Goal: Feedback & Contribution: Contribute content

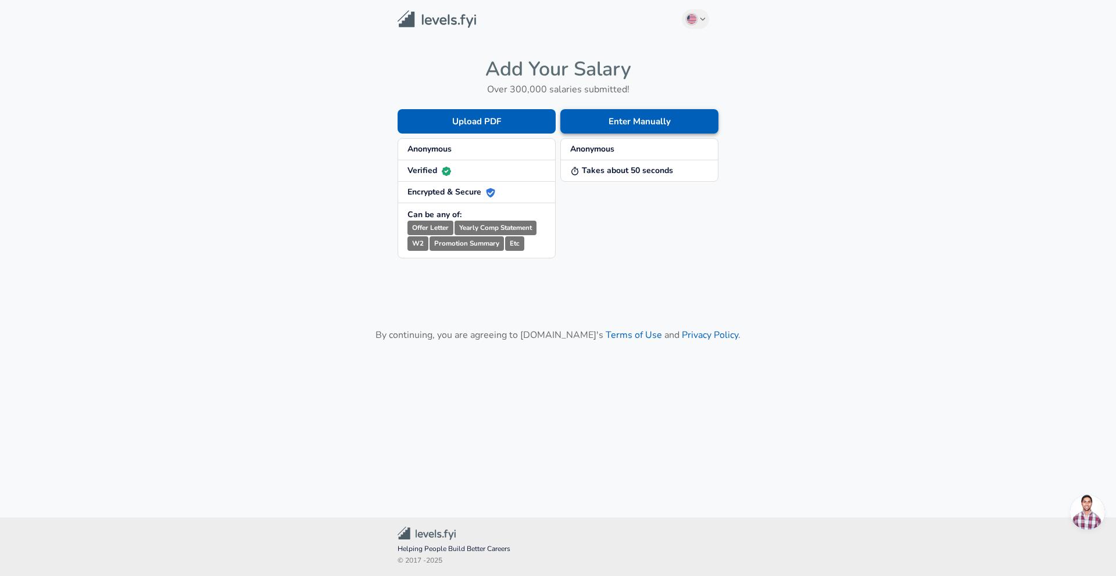
click at [640, 120] on button "Enter Manually" at bounding box center [639, 121] width 158 height 24
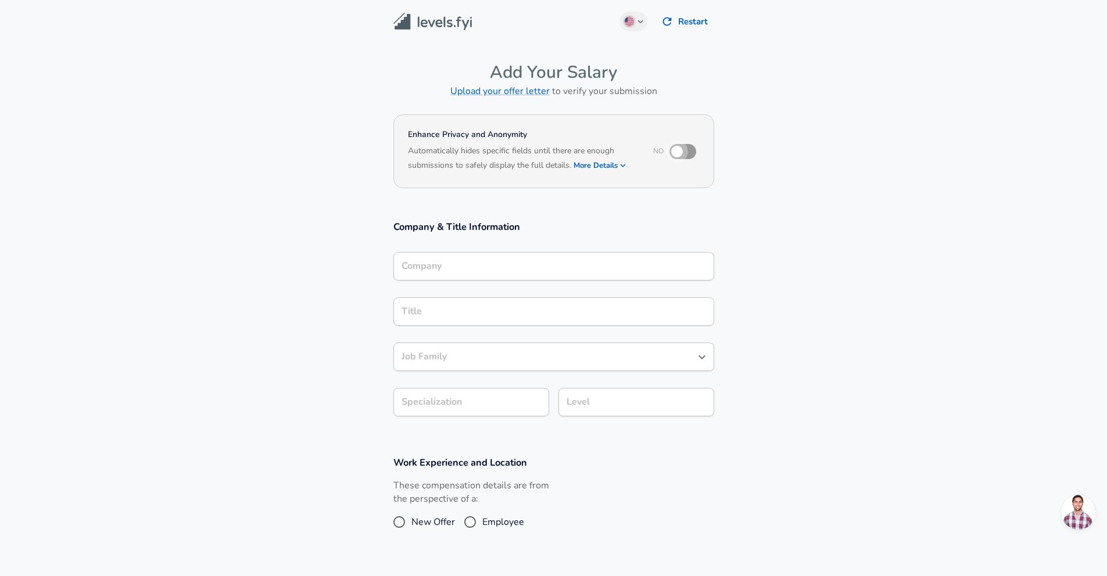
click at [680, 153] on input "checkbox" at bounding box center [677, 152] width 66 height 22
checkbox input "true"
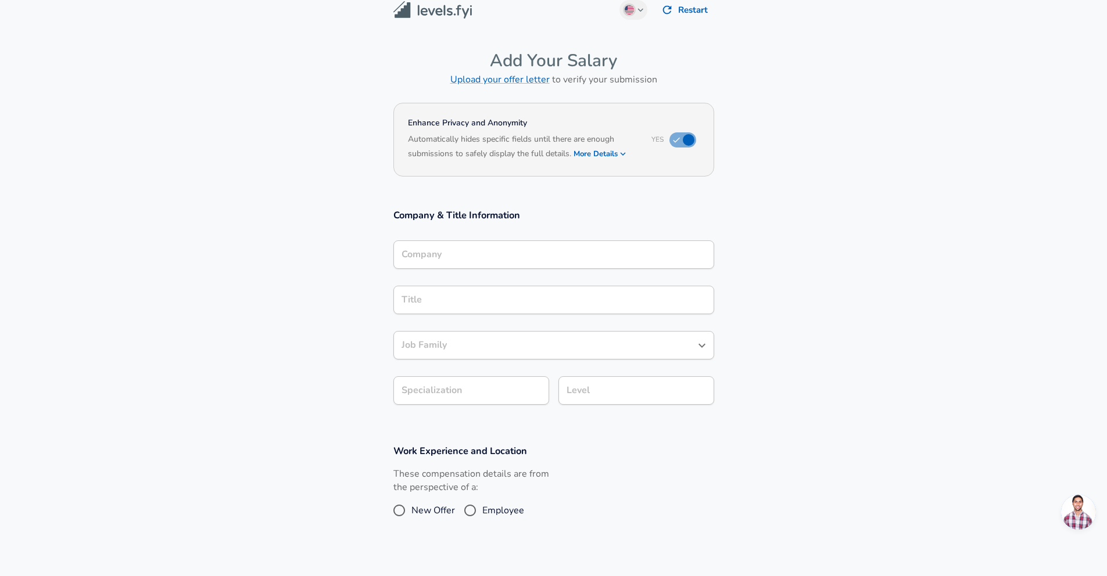
click at [482, 269] on div "Company" at bounding box center [553, 255] width 321 height 28
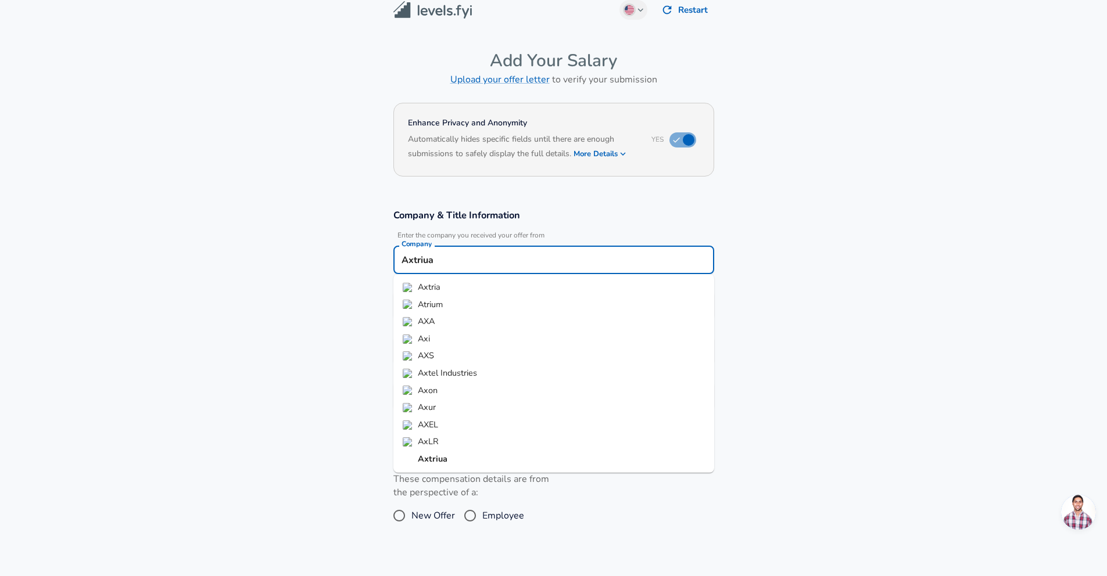
click at [449, 288] on li "Axtria" at bounding box center [553, 287] width 321 height 17
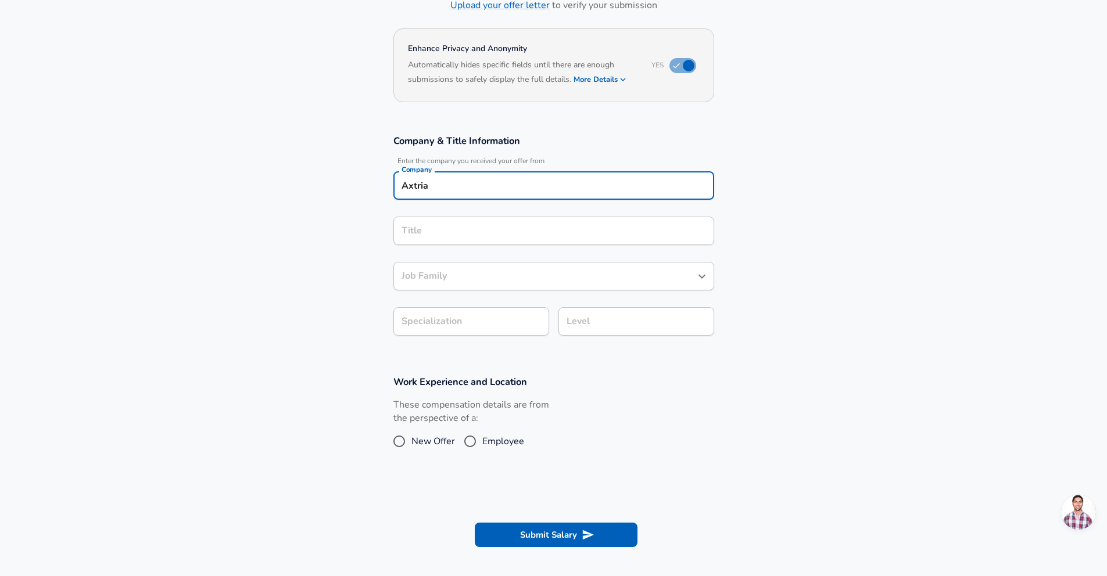
type input "Axtria"
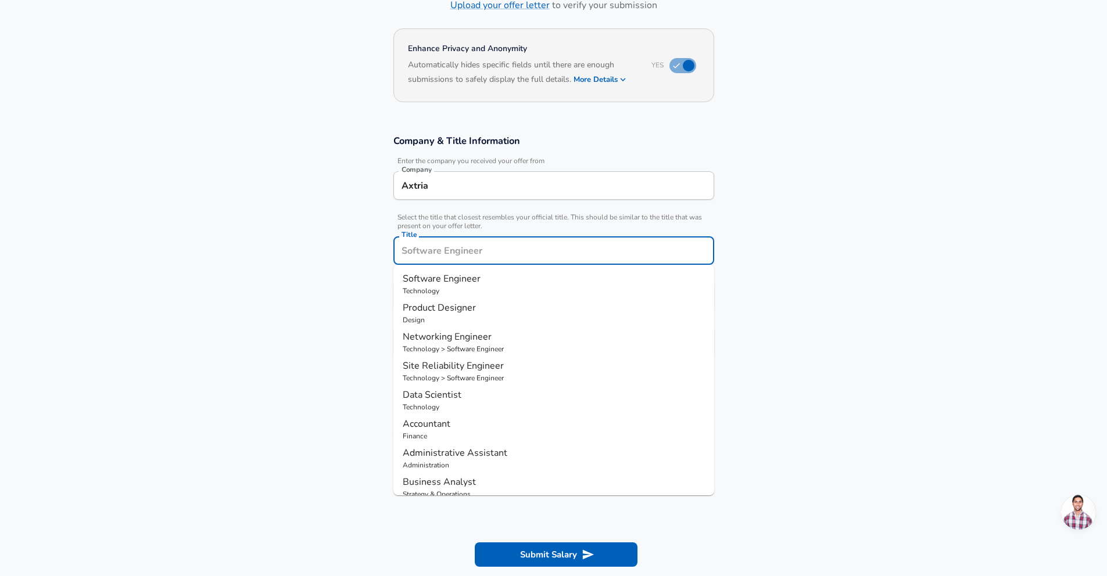
scroll to position [109, 0]
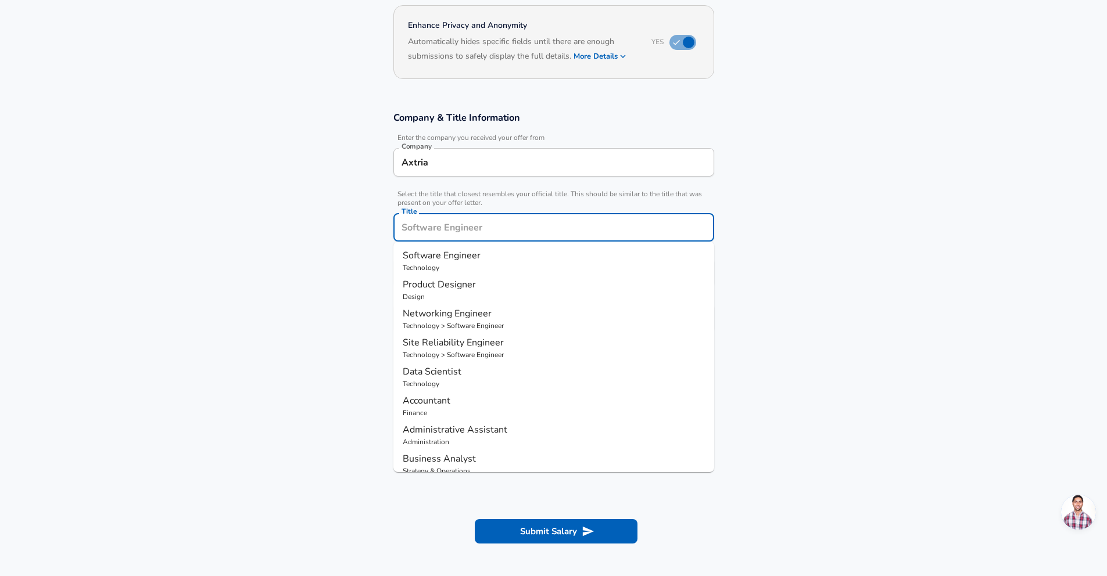
click at [474, 227] on input "Title" at bounding box center [554, 227] width 310 height 18
click at [472, 259] on span "Software Engineer" at bounding box center [442, 255] width 78 height 13
type input "Software Engineer"
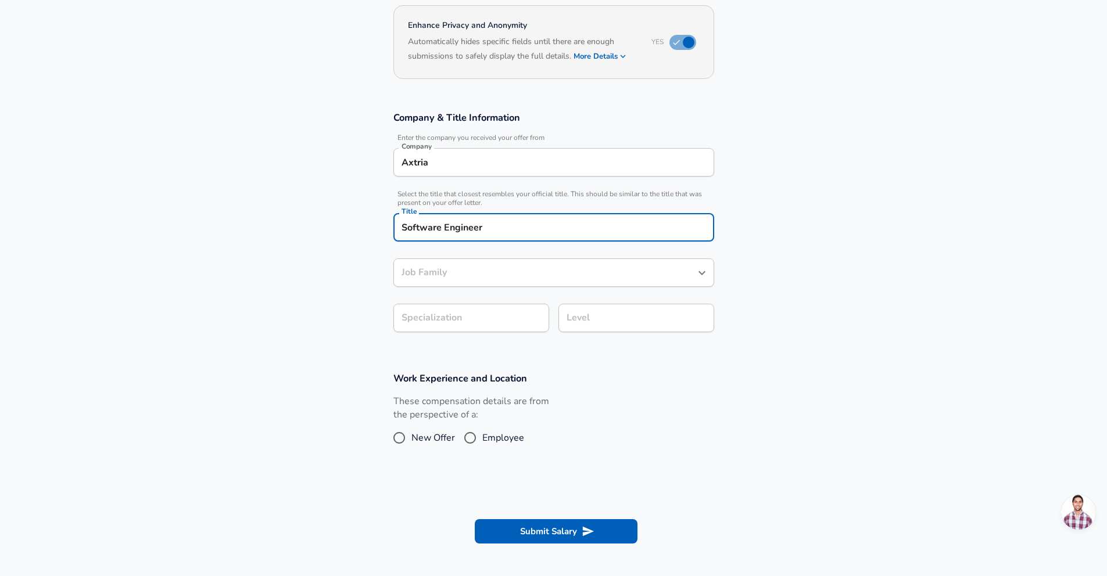
type input "Software Engineer"
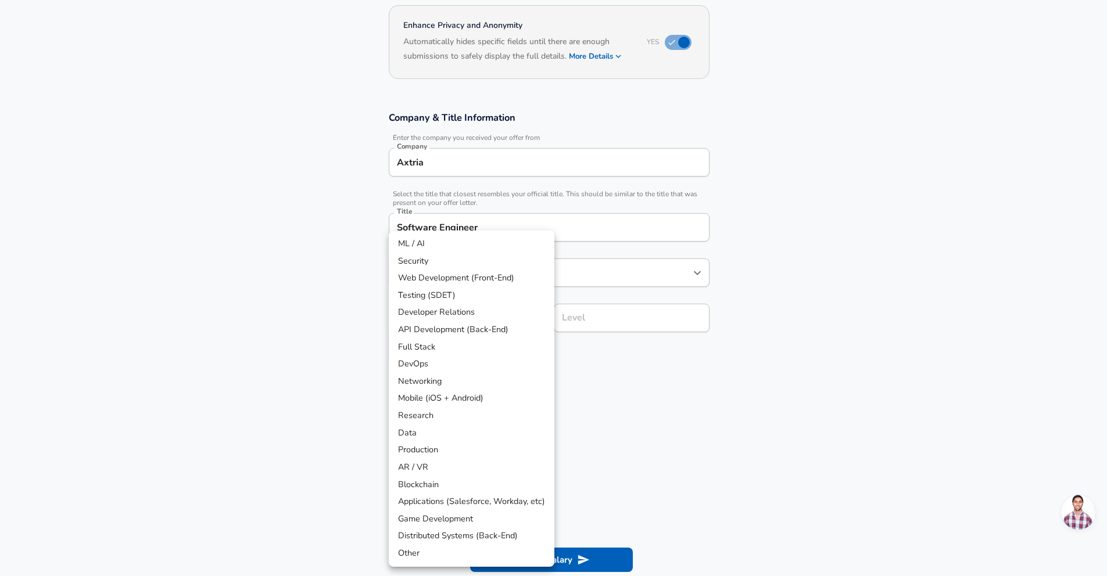
scroll to position [144, 0]
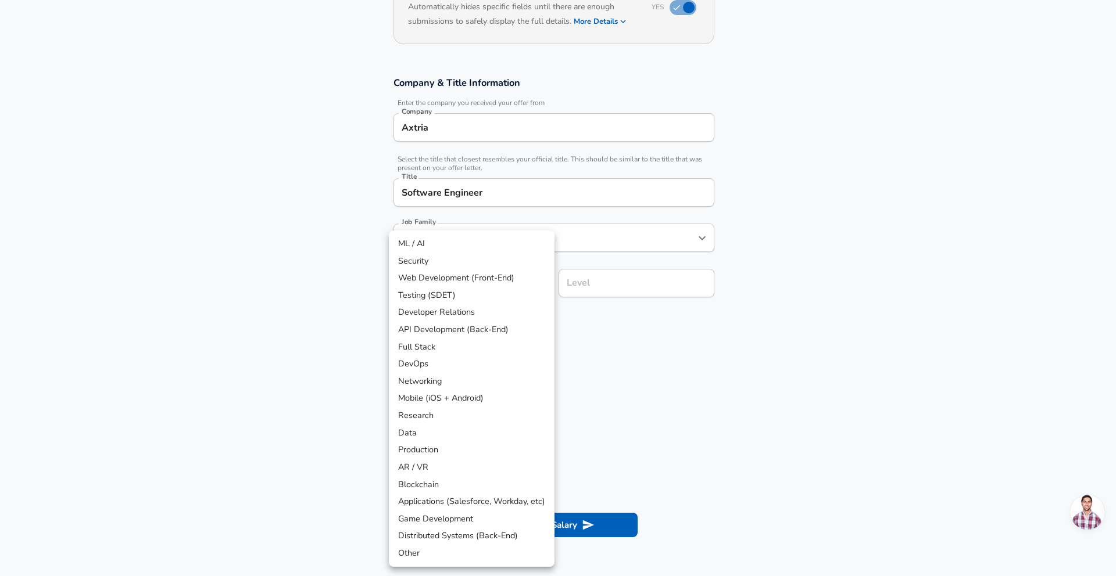
click at [457, 317] on body "English ([GEOGRAPHIC_DATA]) Change Restart Add Your Salary Upload your offer le…" at bounding box center [558, 144] width 1116 height 576
click at [440, 246] on li "ML / AI" at bounding box center [472, 243] width 166 height 17
type input "ML / AI"
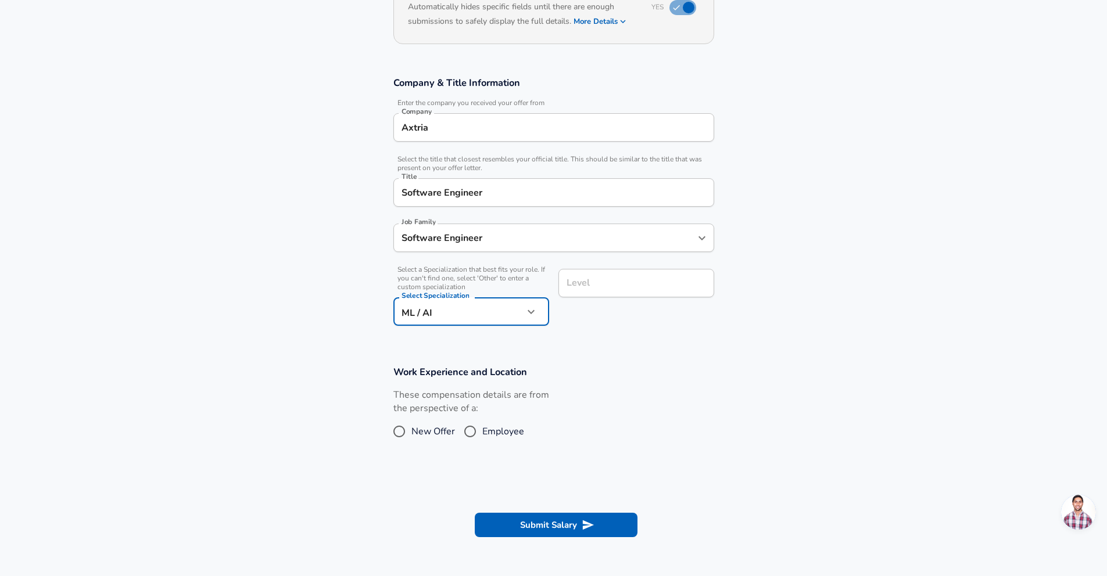
click at [593, 292] on div "Level" at bounding box center [636, 283] width 156 height 28
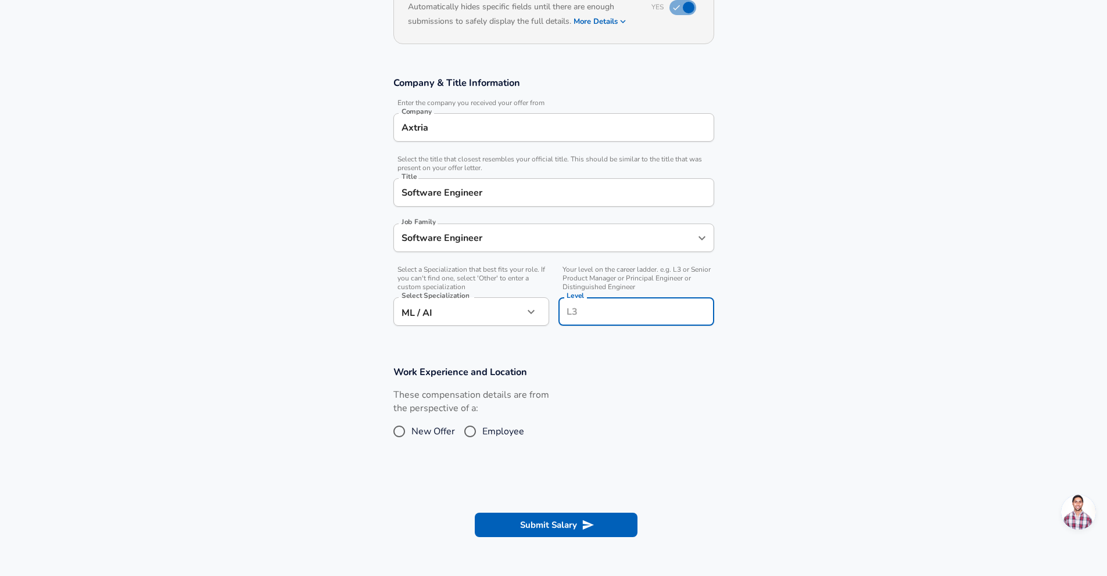
scroll to position [167, 0]
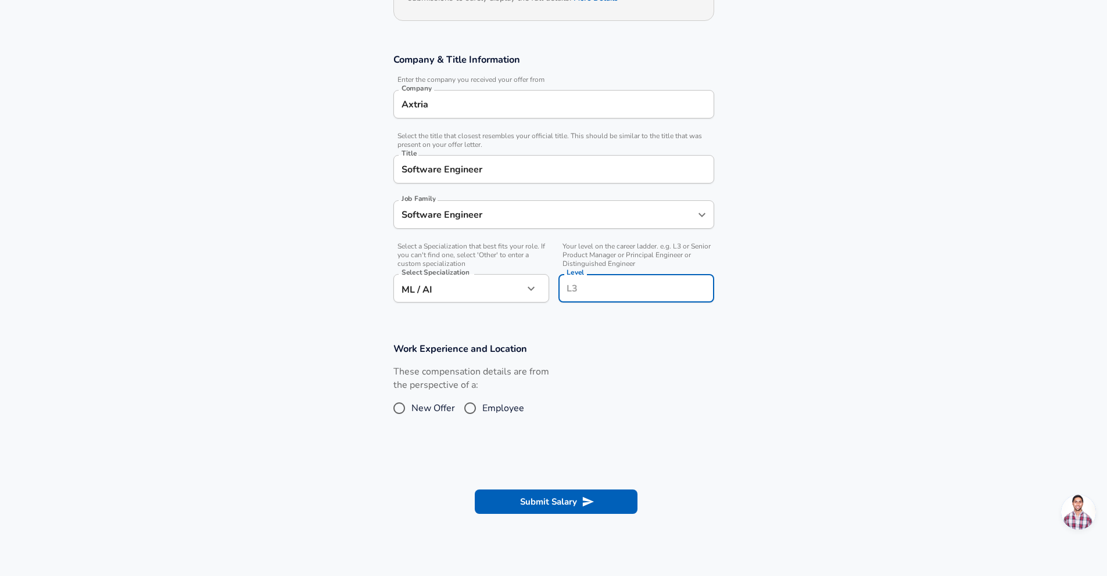
click at [593, 292] on input "Level" at bounding box center [636, 288] width 145 height 18
type input "L8"
click at [485, 406] on span "Employee" at bounding box center [503, 408] width 42 height 14
click at [482, 406] on input "Employee" at bounding box center [470, 408] width 24 height 19
radio input "true"
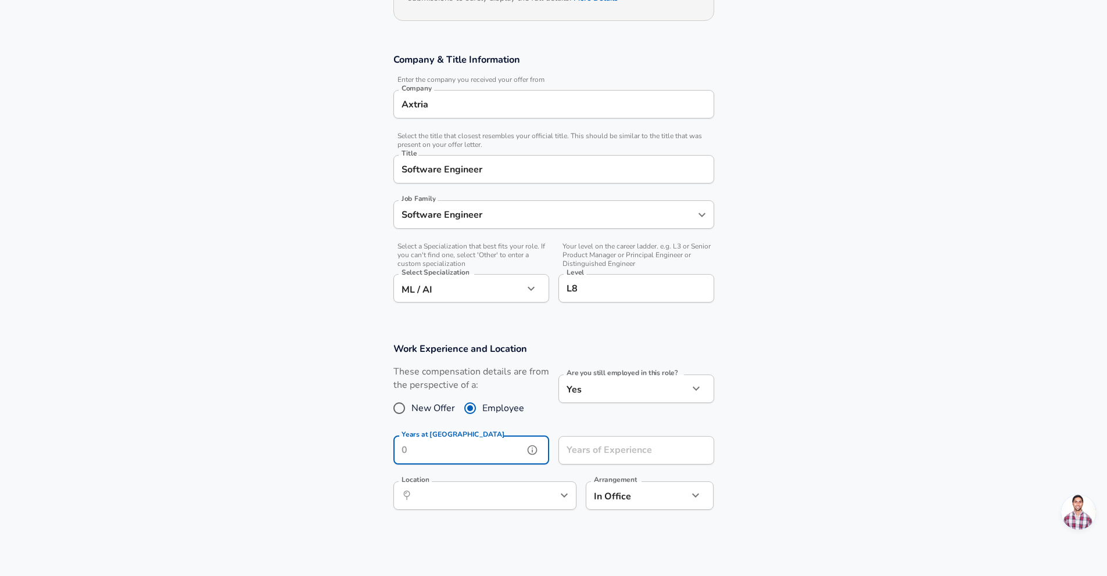
click at [492, 457] on input "Years at [GEOGRAPHIC_DATA]" at bounding box center [458, 450] width 130 height 28
type input "10"
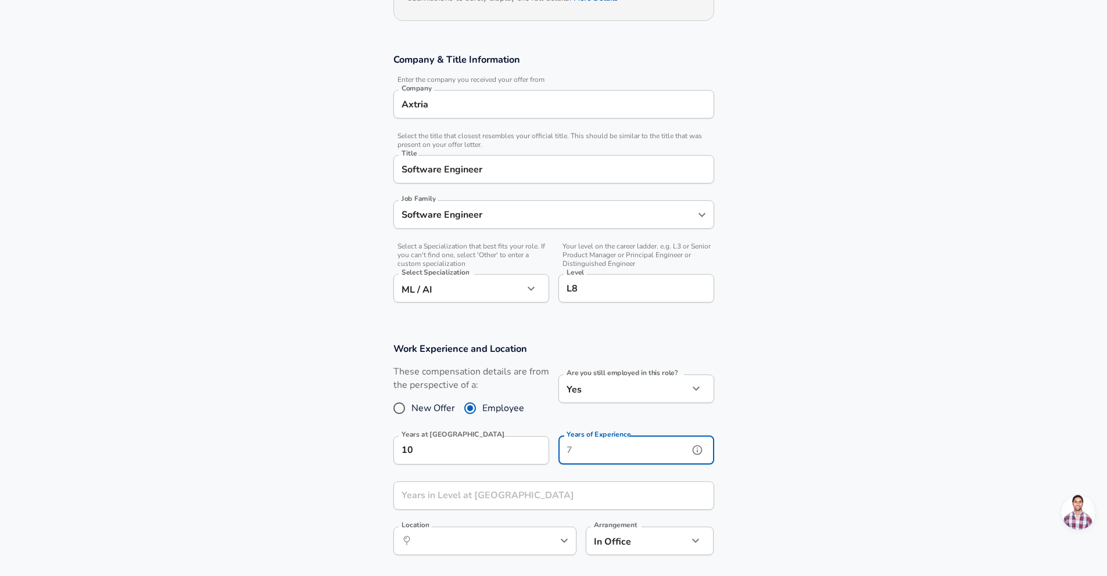
click at [601, 457] on input "Years of Experience" at bounding box center [623, 450] width 130 height 28
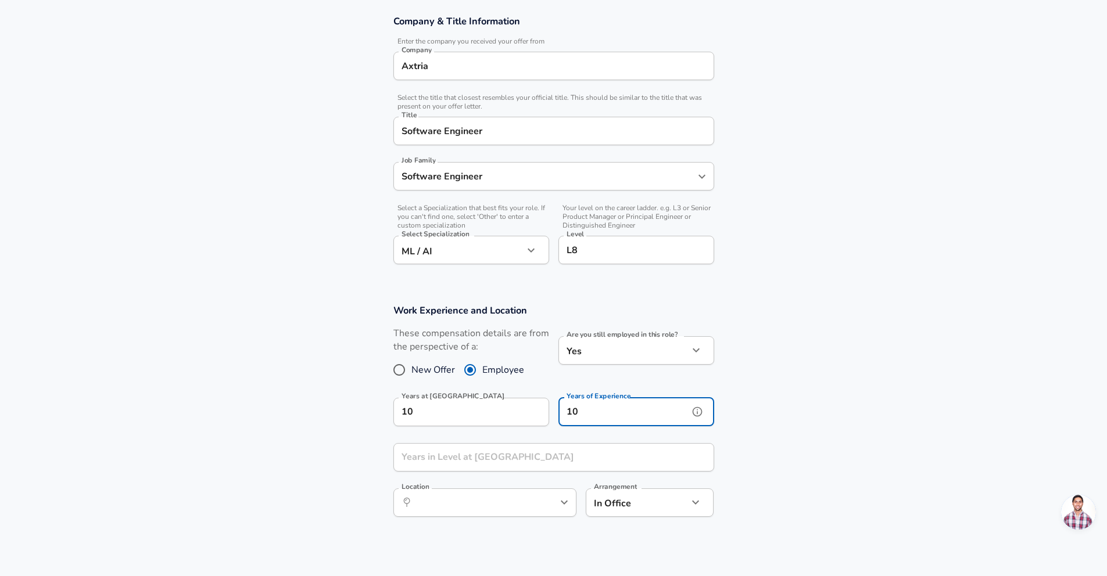
scroll to position [218, 0]
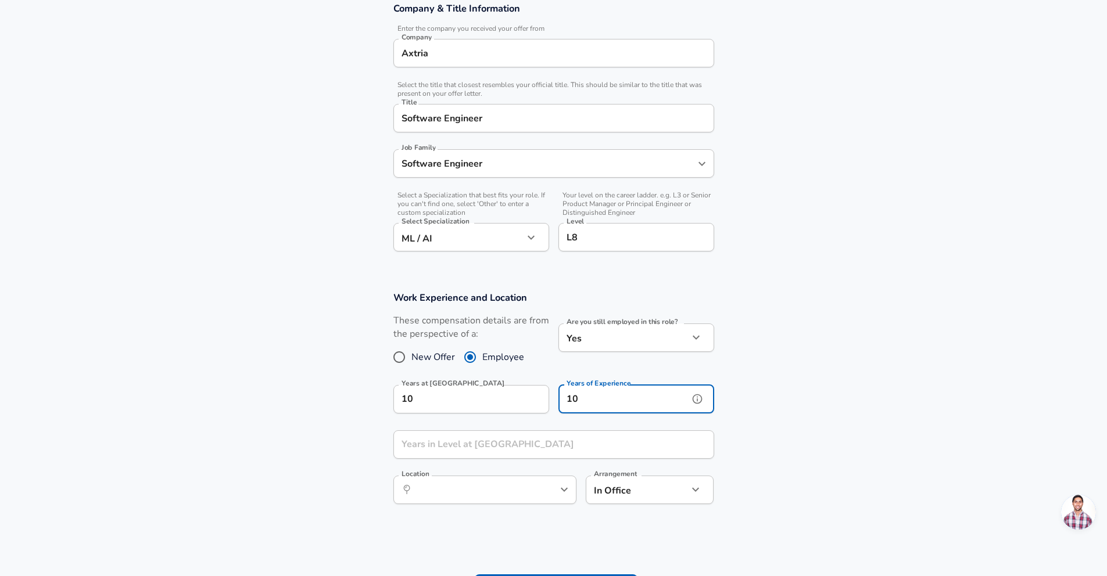
type input "10"
click at [498, 453] on input "Years in Level at [GEOGRAPHIC_DATA]" at bounding box center [540, 445] width 295 height 28
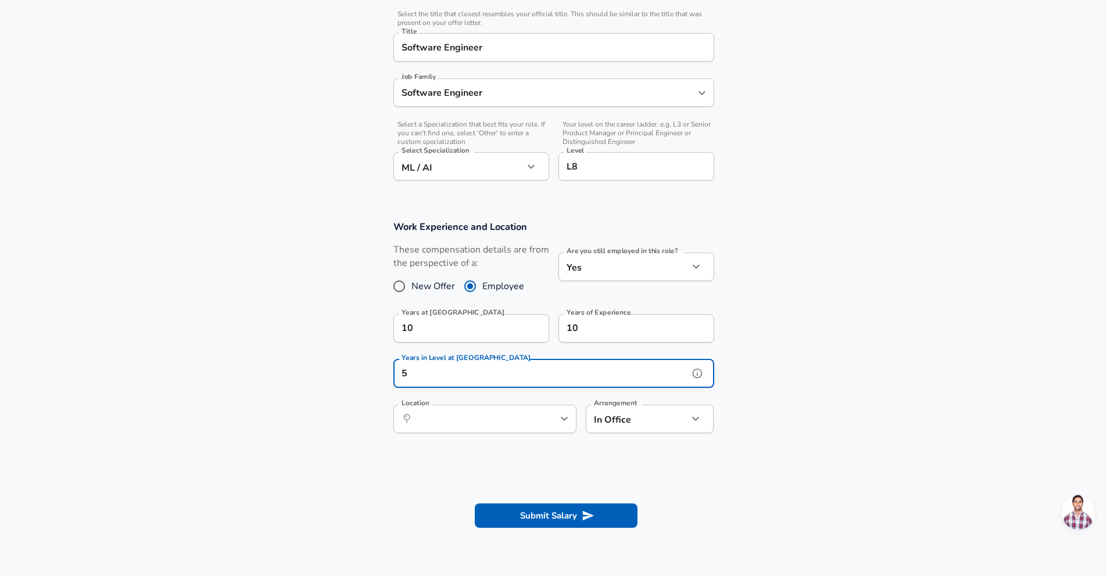
scroll to position [295, 0]
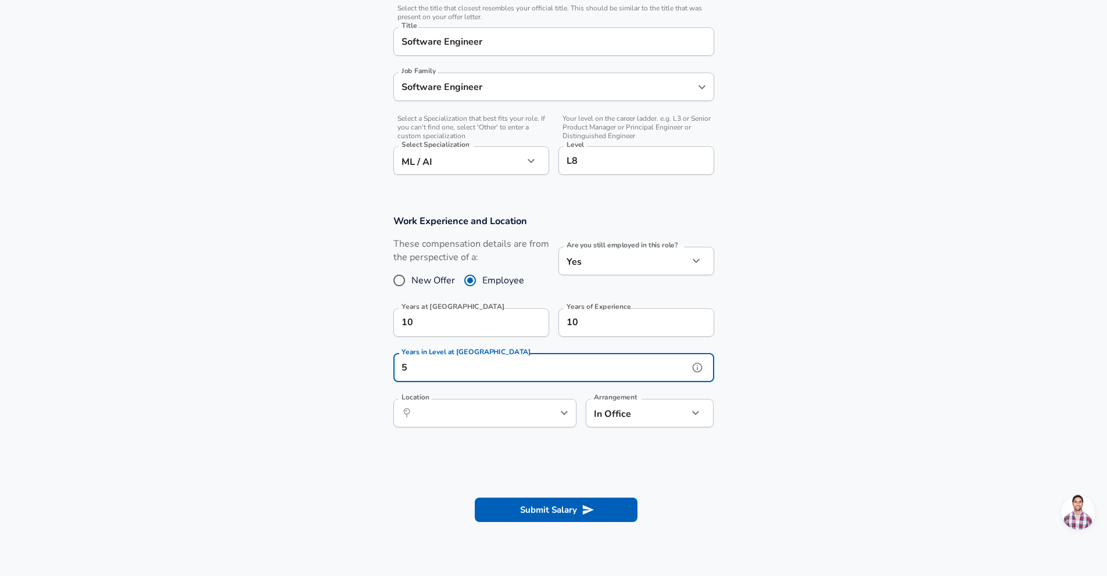
click at [532, 413] on div "​ Location" at bounding box center [484, 413] width 183 height 28
type input "5"
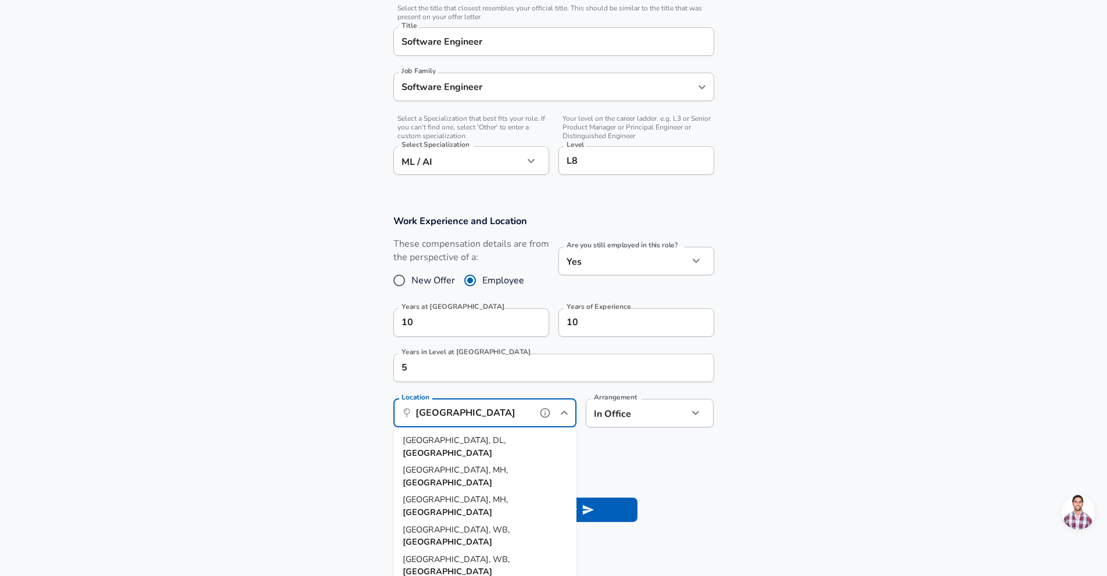
drag, startPoint x: 427, startPoint y: 458, endPoint x: 435, endPoint y: 450, distance: 11.5
click at [428, 464] on span "[GEOGRAPHIC_DATA], MH," at bounding box center [455, 470] width 105 height 12
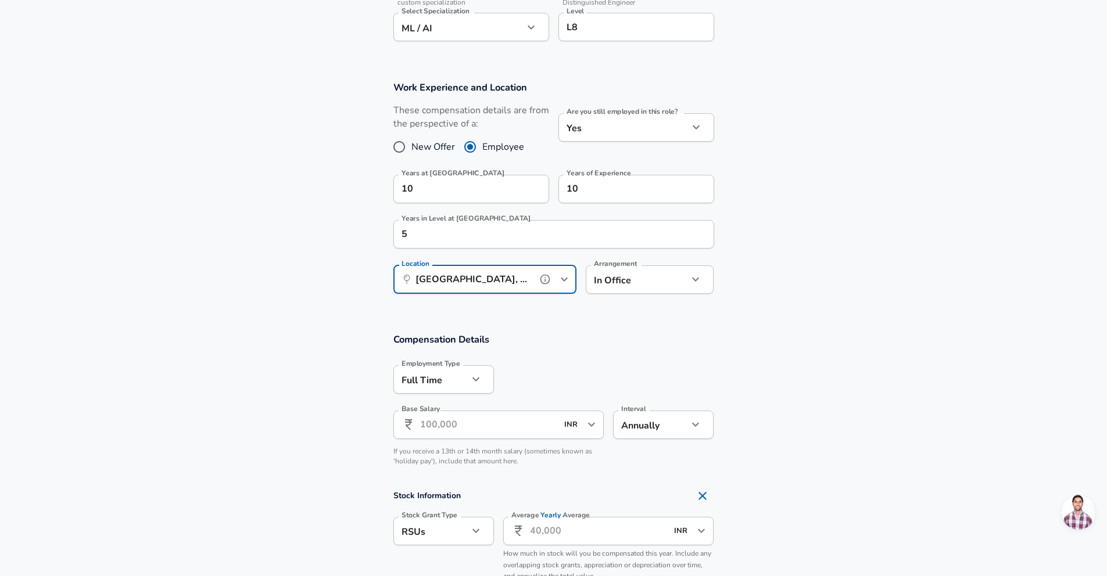
scroll to position [505, 0]
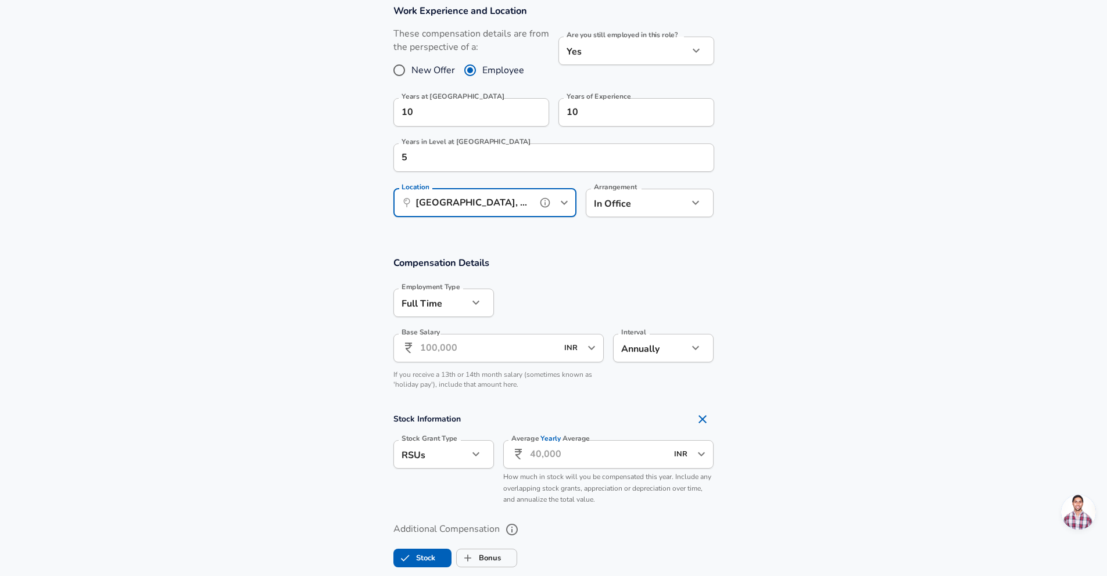
type input "[GEOGRAPHIC_DATA], MH, [GEOGRAPHIC_DATA]"
click at [483, 349] on input "Base Salary" at bounding box center [489, 348] width 138 height 28
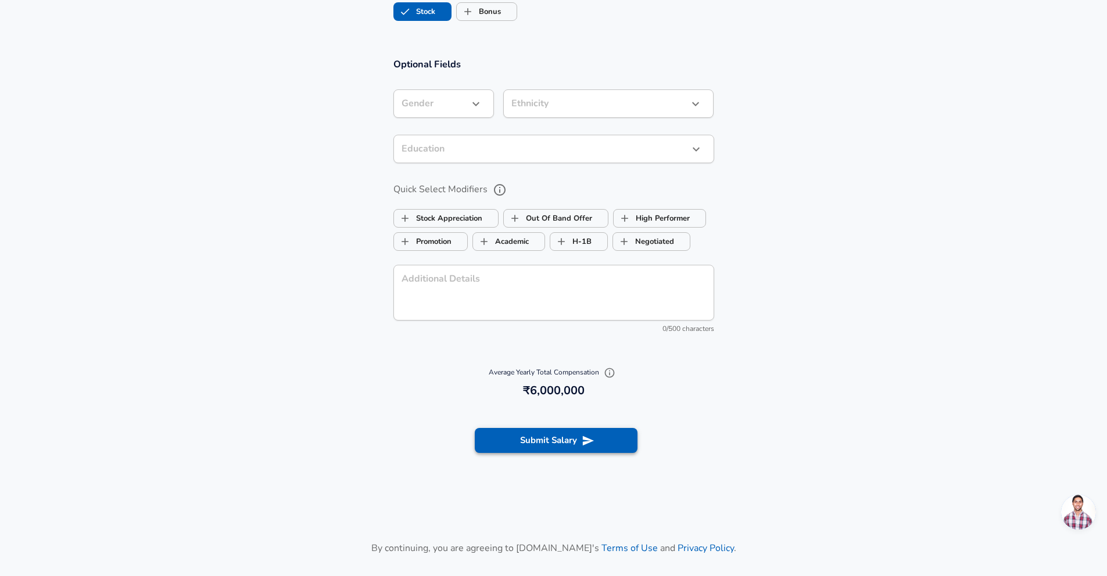
scroll to position [1053, 0]
type input "60,00,000"
click at [547, 443] on button "Submit Salary" at bounding box center [556, 440] width 163 height 24
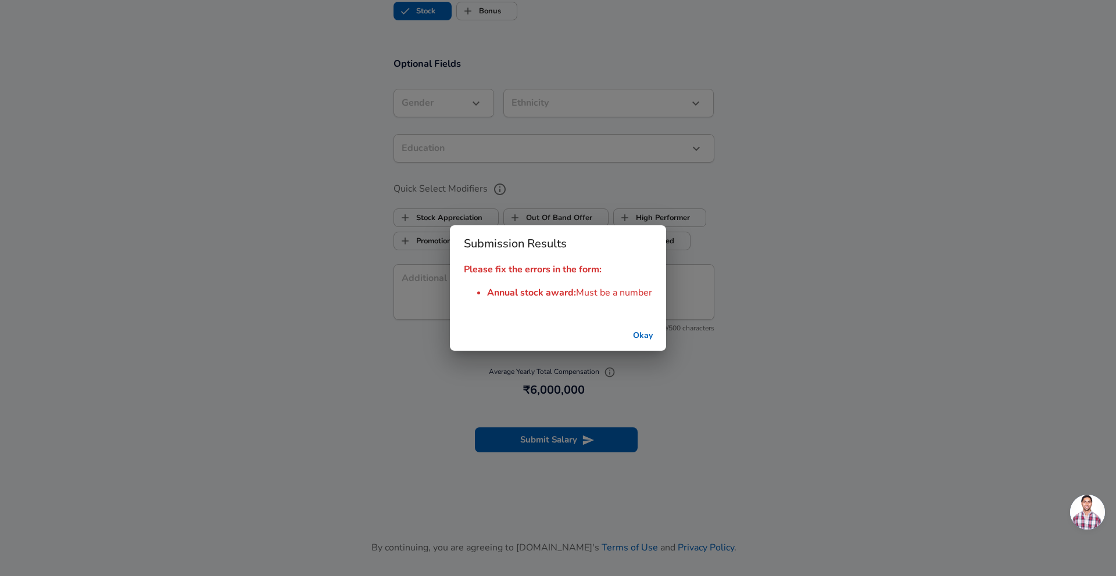
click at [634, 338] on button "Okay" at bounding box center [642, 335] width 37 height 21
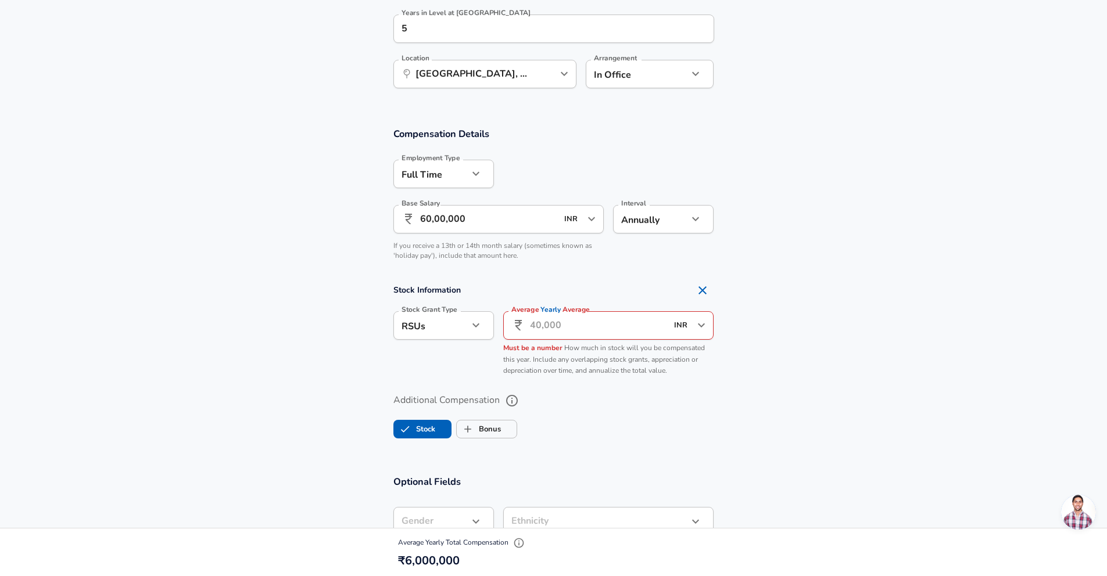
scroll to position [583, 0]
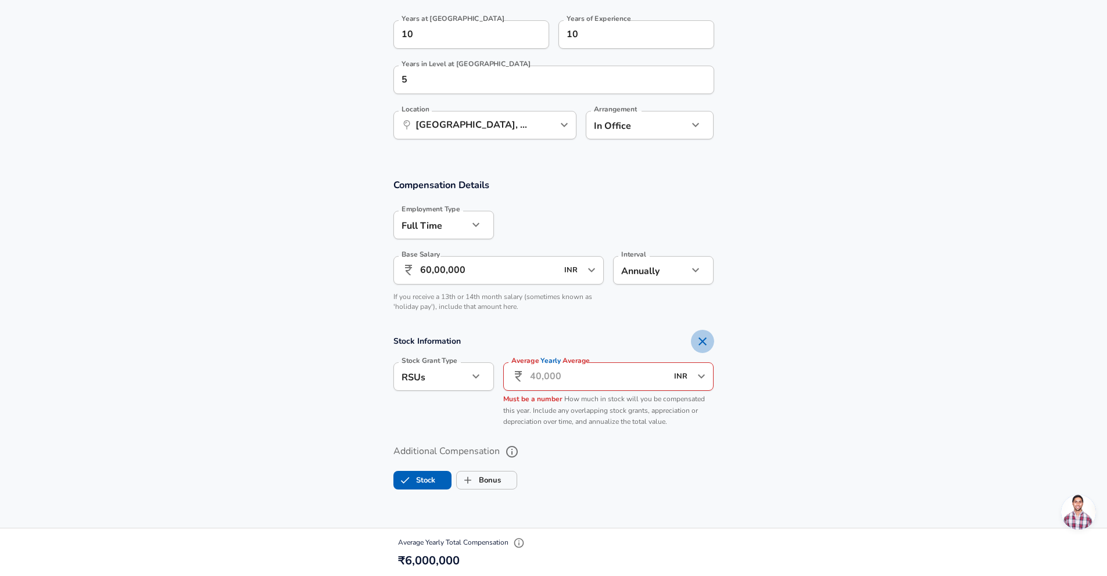
click at [708, 341] on icon "Remove Section" at bounding box center [702, 342] width 14 height 14
checkbox input "false"
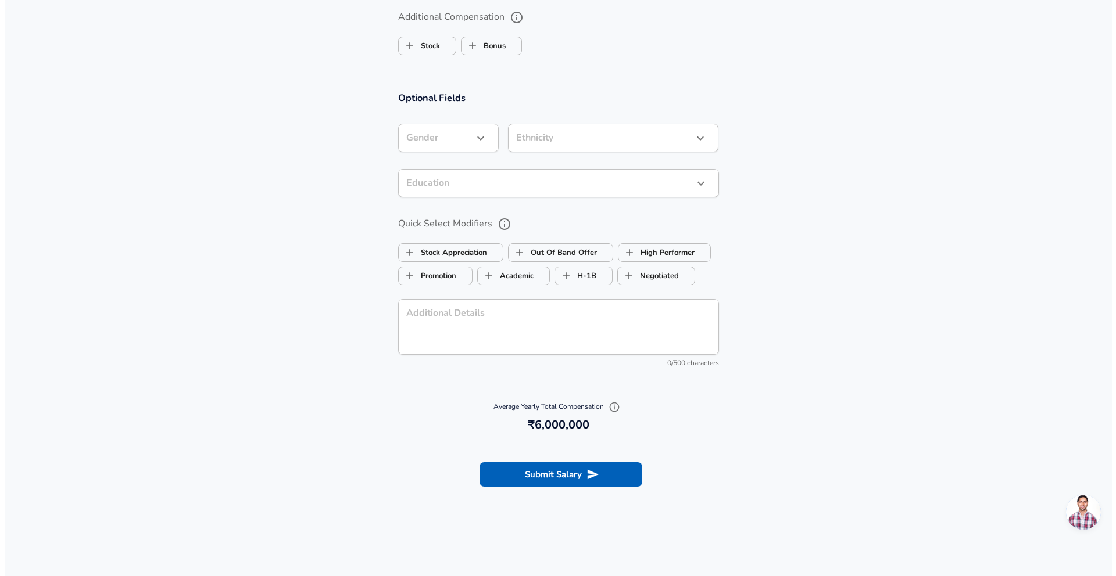
scroll to position [1063, 0]
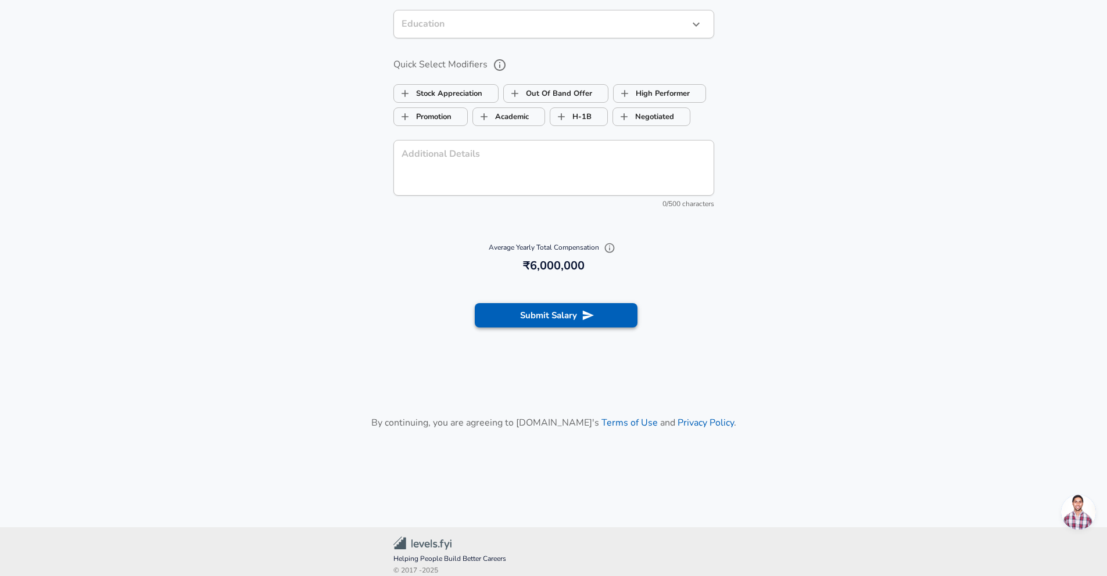
click at [591, 311] on icon "submit" at bounding box center [588, 315] width 13 height 13
